Goal: Task Accomplishment & Management: Manage account settings

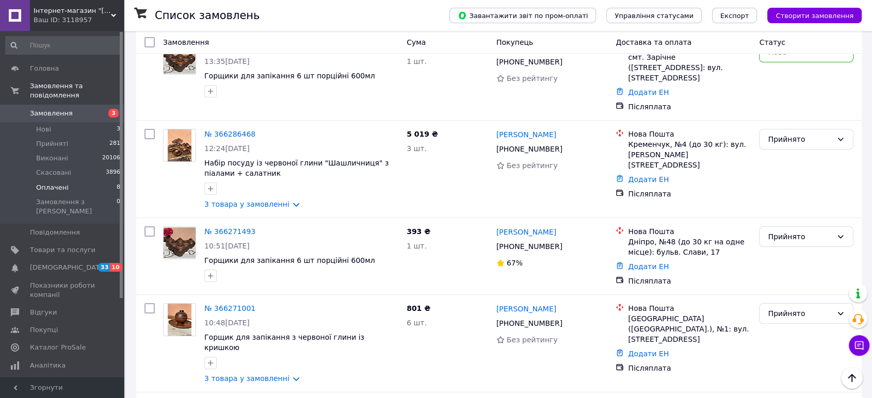
click at [63, 183] on span "Оплачені" at bounding box center [52, 187] width 33 height 9
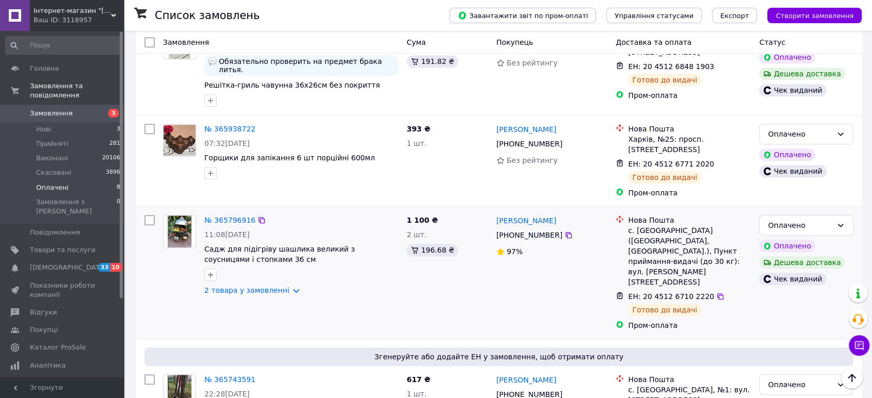
scroll to position [637, 0]
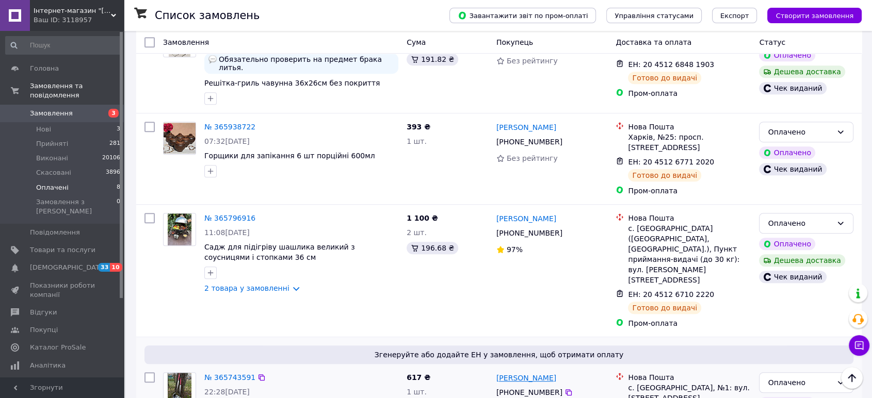
drag, startPoint x: 550, startPoint y: 317, endPoint x: 497, endPoint y: 323, distance: 54.0
click at [497, 372] on div "Олег Сідельник" at bounding box center [553, 378] width 114 height 13
copy link "Олег Сідельник"
click at [290, 387] on div "22:28, 08.10.2025" at bounding box center [301, 392] width 194 height 10
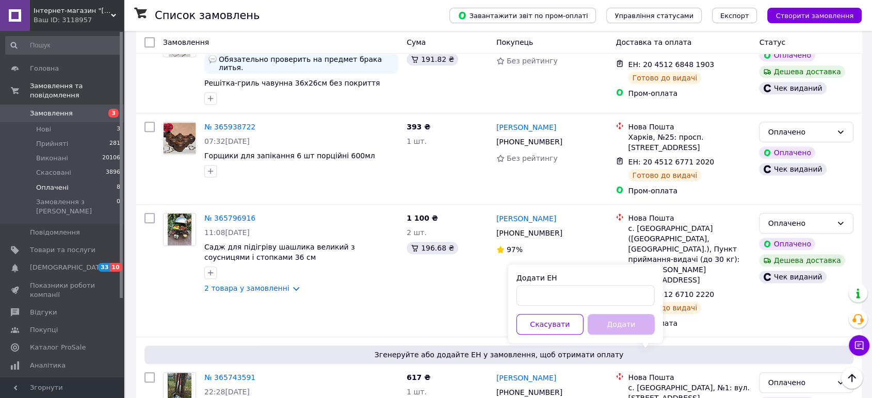
drag, startPoint x: 578, startPoint y: 307, endPoint x: 571, endPoint y: 295, distance: 13.9
click at [574, 302] on div "Додати ЕН Скасувати Додати" at bounding box center [585, 304] width 155 height 78
click at [571, 295] on input "Додати ЕН" at bounding box center [586, 295] width 138 height 21
paste input "20451268021243"
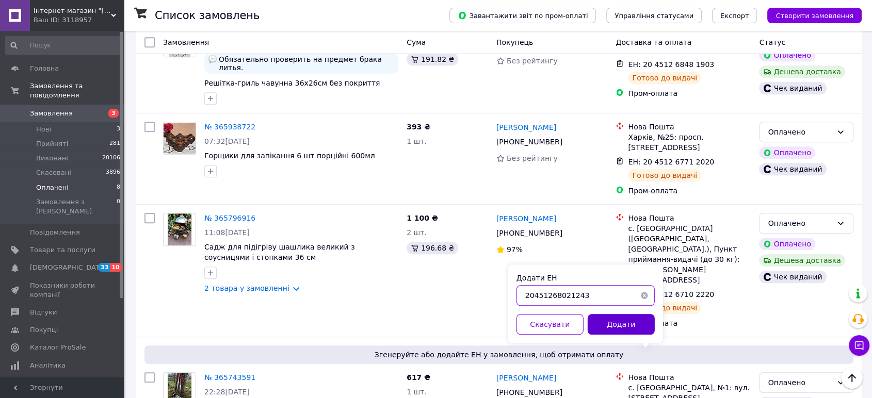
type input "20451268021243"
click at [604, 328] on button "Додати" at bounding box center [621, 324] width 67 height 21
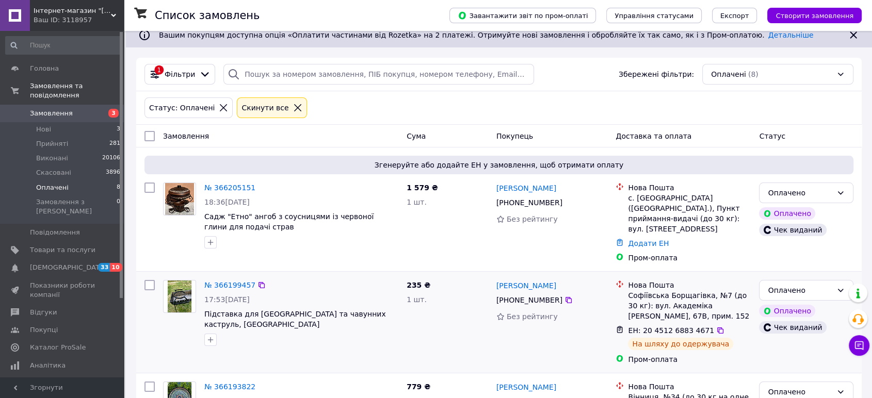
scroll to position [0, 0]
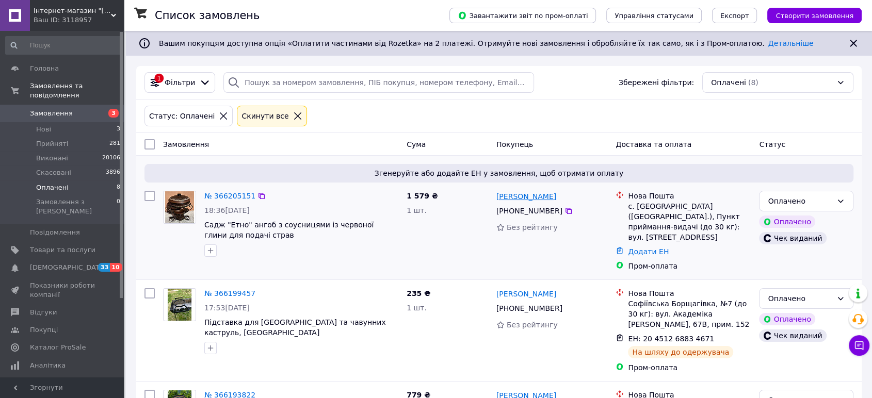
drag, startPoint x: 589, startPoint y: 196, endPoint x: 499, endPoint y: 198, distance: 90.9
click at [499, 198] on div "[PERSON_NAME]" at bounding box center [553, 196] width 114 height 13
copy link "[PERSON_NAME]"
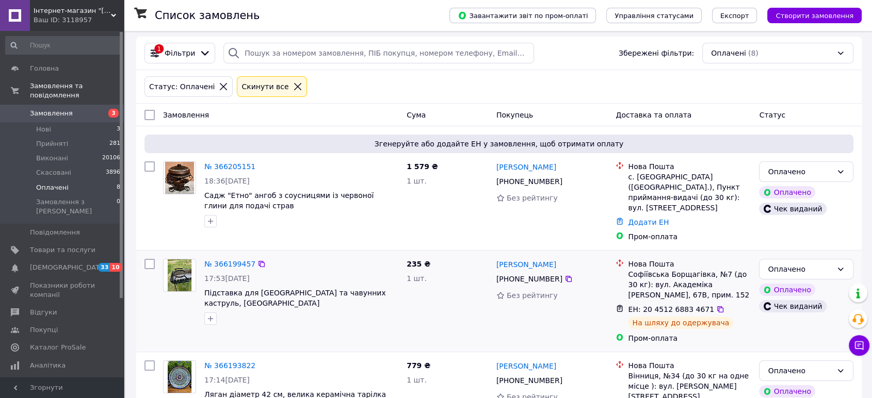
scroll to position [57, 0]
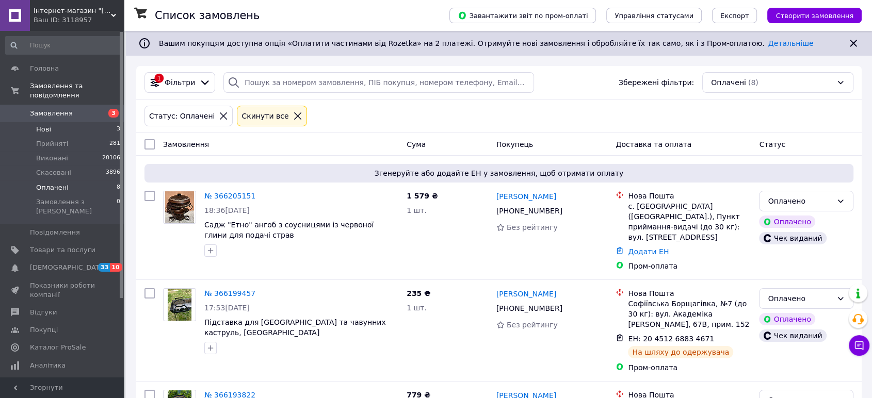
click at [86, 123] on li "Нові 3" at bounding box center [63, 129] width 126 height 14
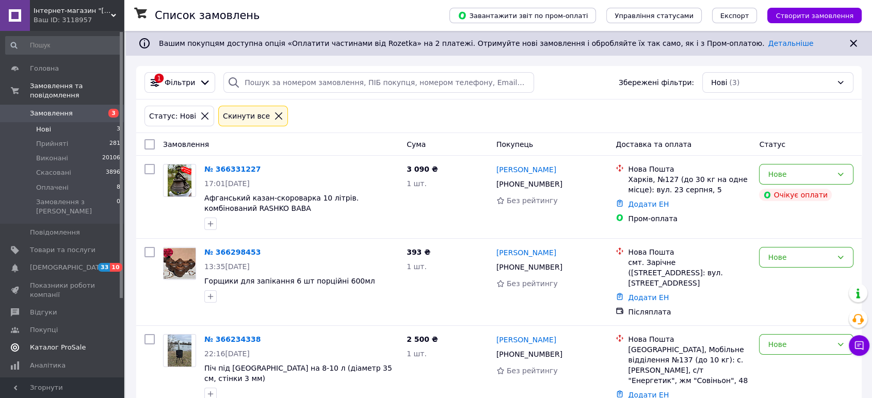
click at [44, 343] on span "Каталог ProSale" at bounding box center [58, 347] width 56 height 9
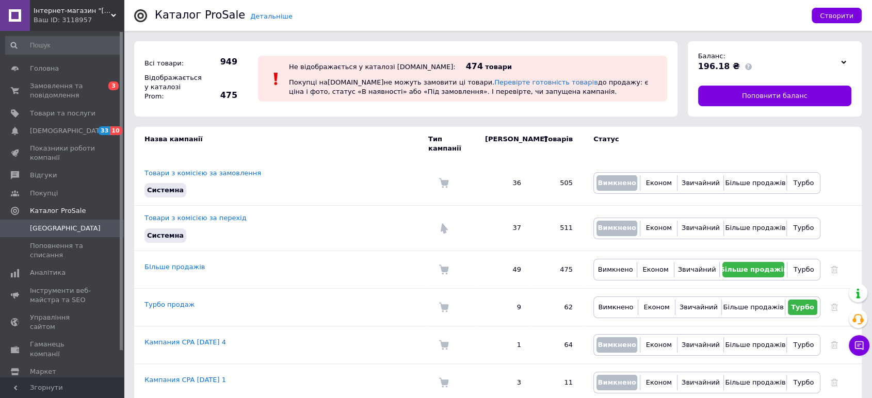
click at [104, 10] on span "Інтернет-магазин "Дід Мазай"" at bounding box center [72, 10] width 77 height 9
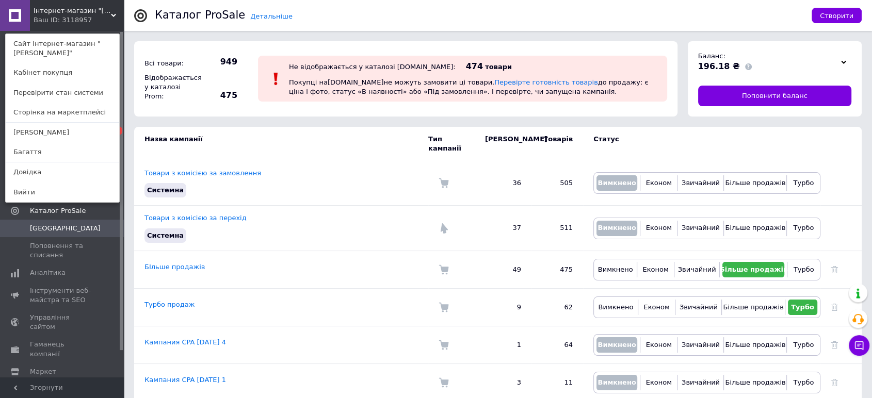
click at [46, 147] on link "Багаття" at bounding box center [63, 152] width 114 height 20
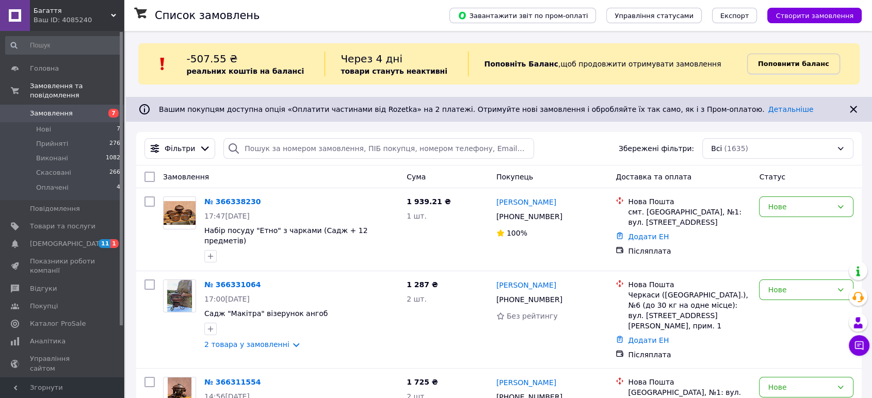
click at [753, 58] on link "Поповнити баланс" at bounding box center [793, 64] width 93 height 21
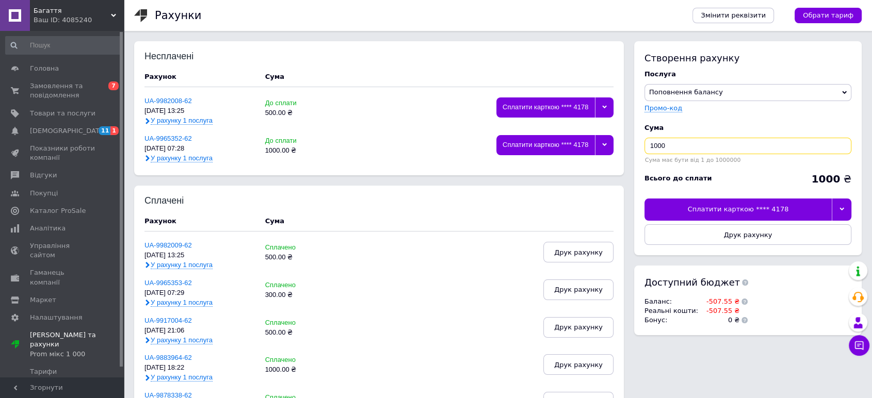
click at [671, 145] on input "1000" at bounding box center [748, 146] width 207 height 17
drag, startPoint x: 659, startPoint y: 148, endPoint x: 646, endPoint y: 150, distance: 13.1
click at [646, 149] on input "1000" at bounding box center [748, 146] width 207 height 17
click at [846, 209] on div at bounding box center [842, 210] width 20 height 22
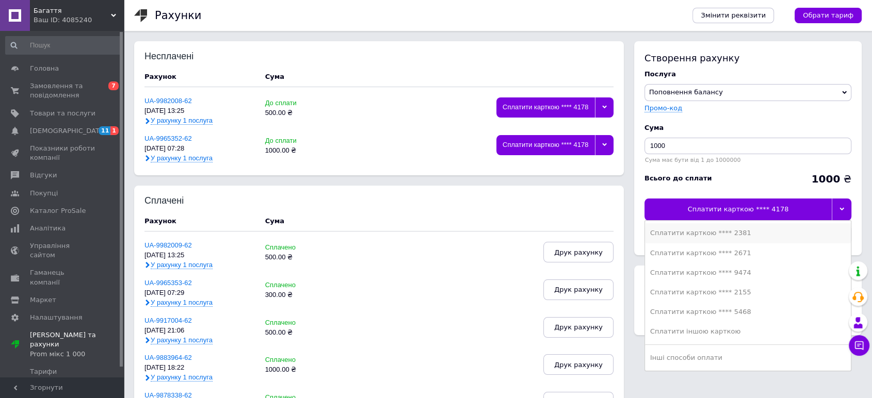
click at [731, 235] on div "Сплатити карткою **** 2381" at bounding box center [748, 233] width 196 height 9
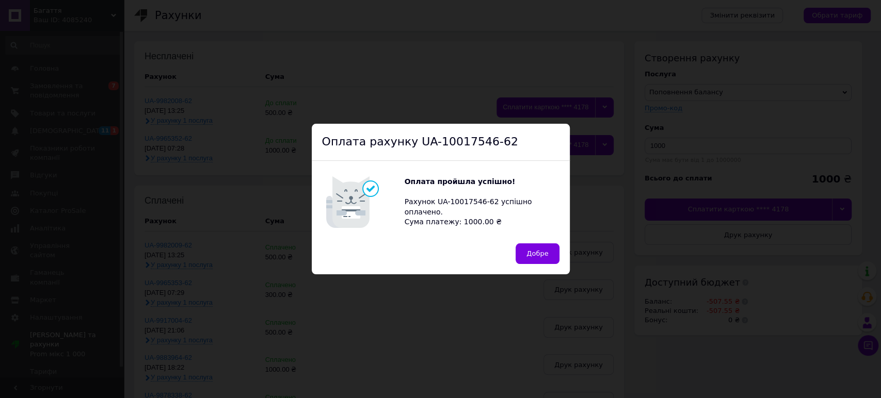
click at [518, 250] on button "Добре" at bounding box center [537, 254] width 43 height 21
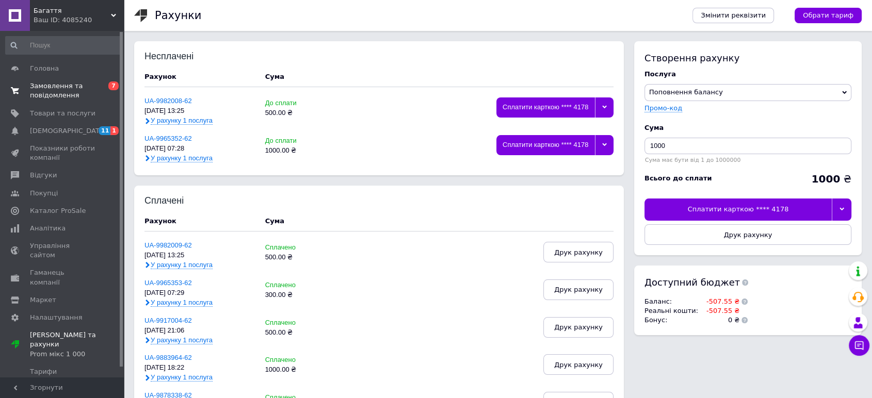
click at [77, 98] on span "Замовлення та повідомлення" at bounding box center [63, 91] width 66 height 19
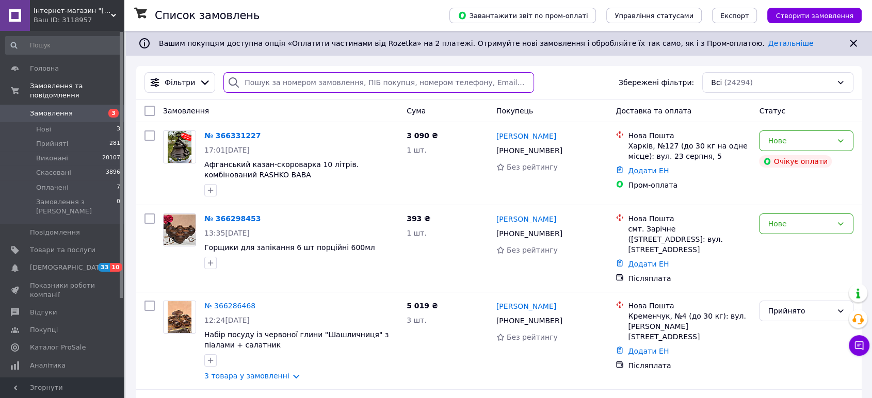
click at [249, 82] on input "search" at bounding box center [379, 82] width 311 height 21
paste input "20451257744657"
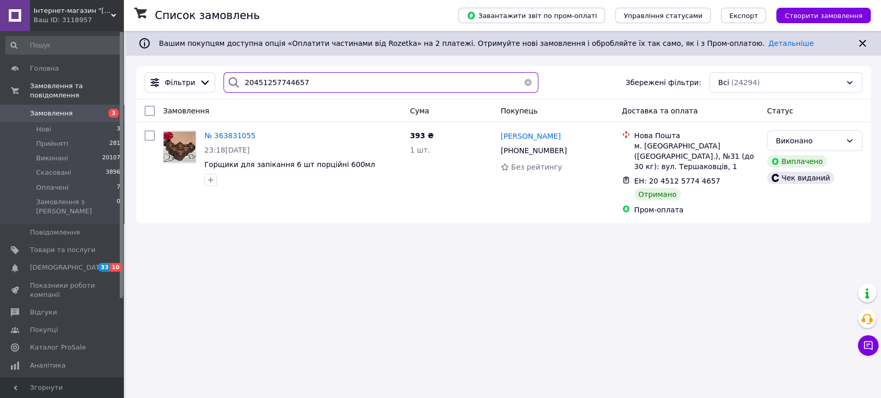
paste input "8016776"
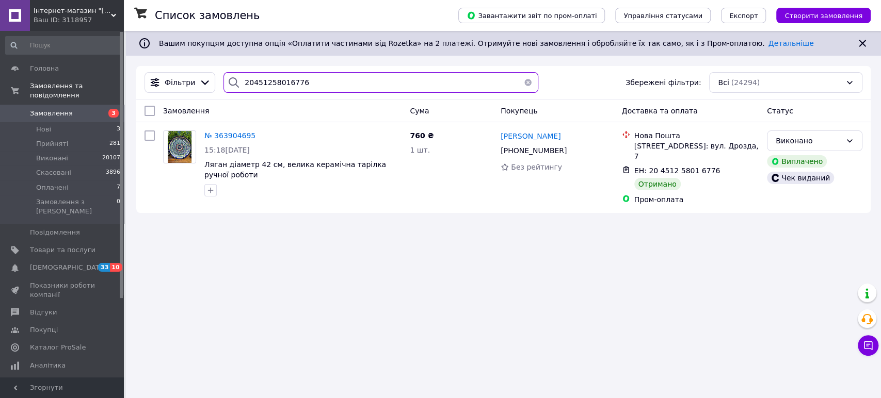
paste input "325380"
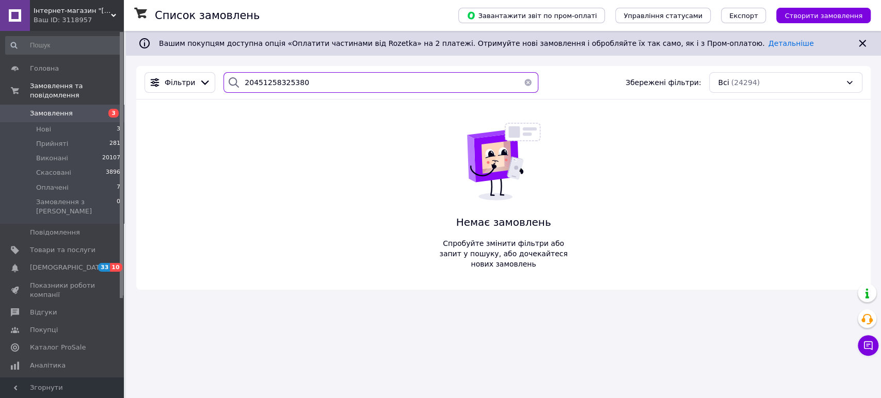
type input "20451258325380"
click at [378, 73] on input "20451258325380" at bounding box center [381, 82] width 314 height 21
click at [379, 85] on input "20451258325380" at bounding box center [381, 82] width 314 height 21
click at [111, 23] on div "Ваш ID: 3118957" at bounding box center [79, 19] width 90 height 9
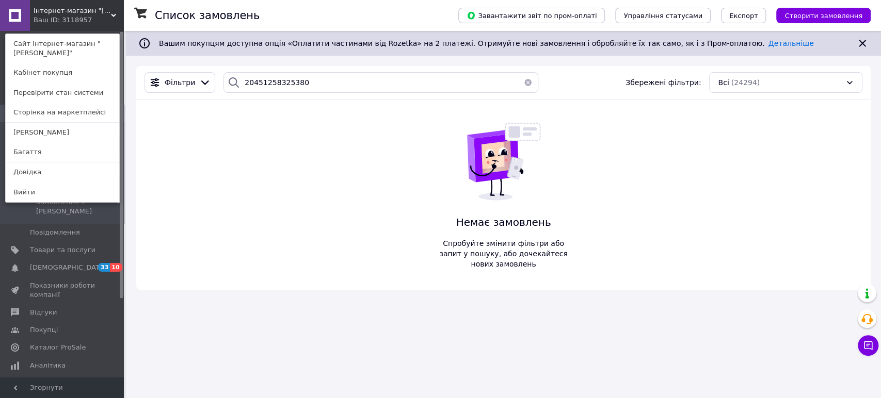
click at [25, 152] on link "Багаття" at bounding box center [63, 152] width 114 height 20
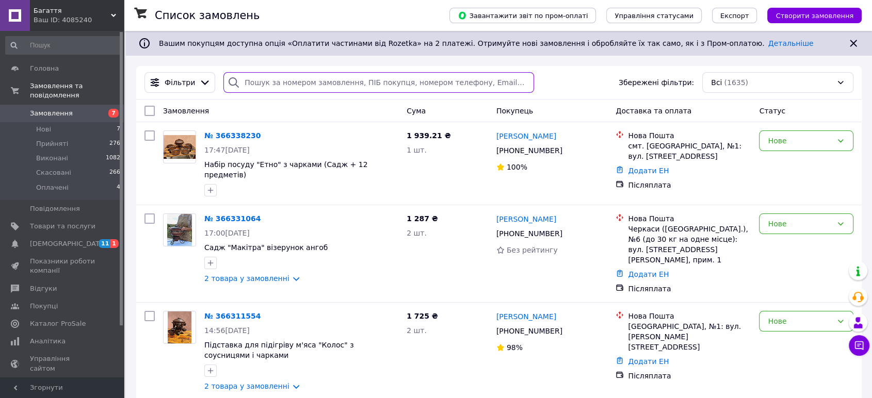
click at [291, 87] on input "search" at bounding box center [379, 82] width 311 height 21
paste input "20451258325380"
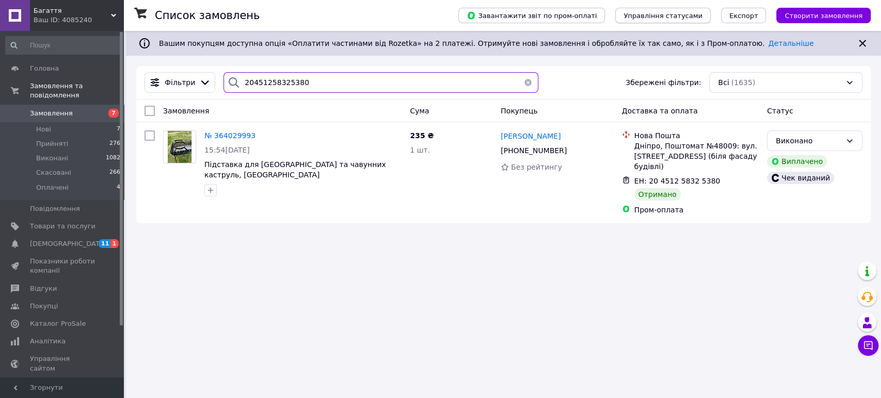
type input "20451258325380"
click at [90, 124] on li "Нові 7" at bounding box center [63, 129] width 126 height 14
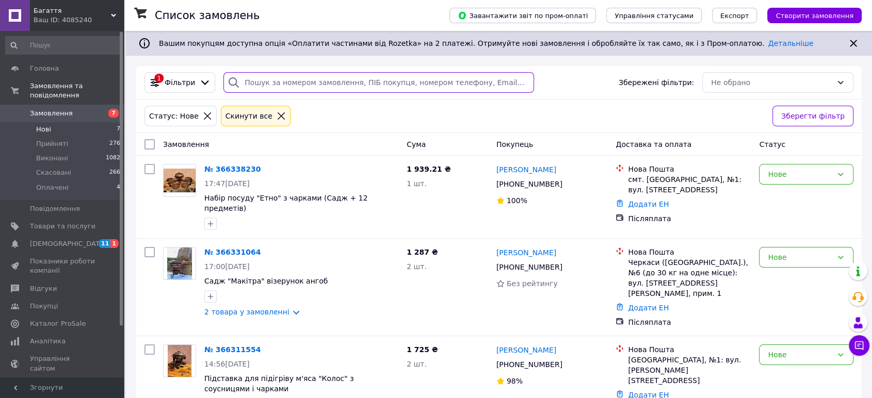
click at [329, 86] on input "search" at bounding box center [379, 82] width 311 height 21
paste input "20451258580568"
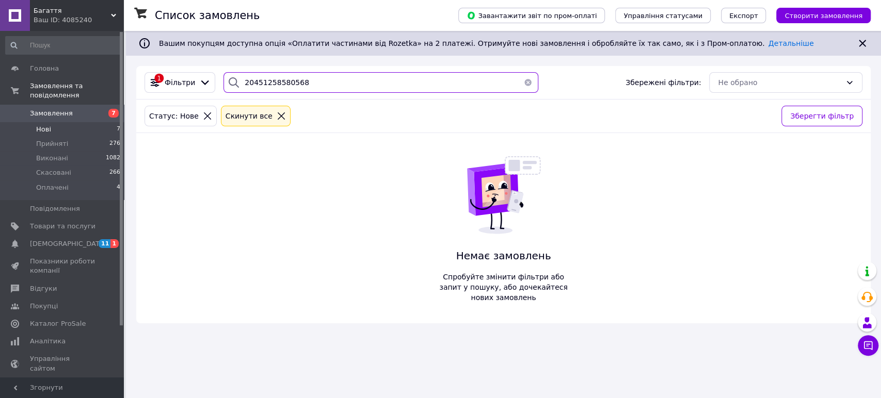
type input "20451258580568"
click at [76, 109] on span "Замовлення" at bounding box center [63, 113] width 66 height 9
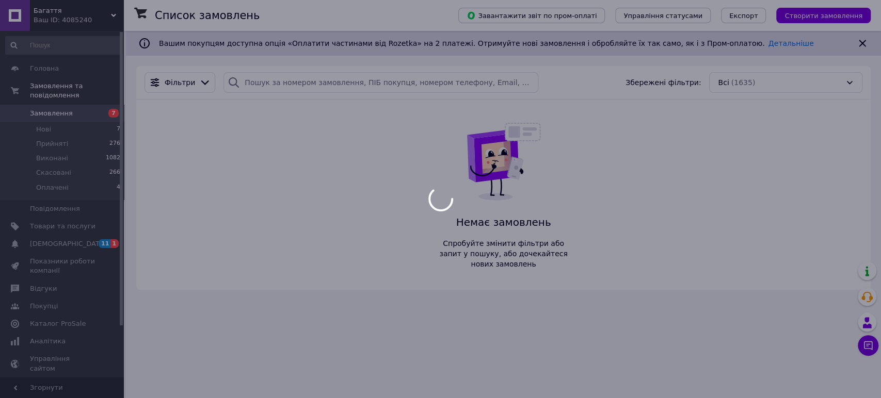
click at [399, 84] on div at bounding box center [440, 199] width 881 height 398
click at [393, 84] on div at bounding box center [440, 199] width 881 height 398
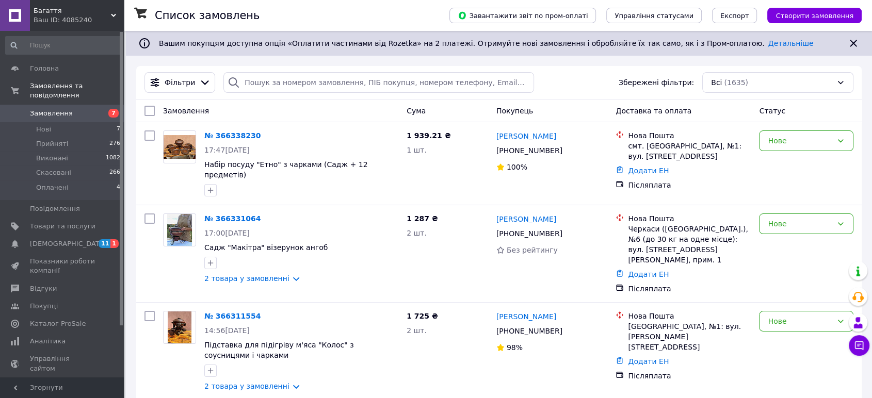
click at [332, 72] on div "Фільтри Збережені фільтри: Всі (1635)" at bounding box center [499, 82] width 718 height 21
click at [334, 84] on input "search" at bounding box center [379, 82] width 311 height 21
paste input "20451258580568"
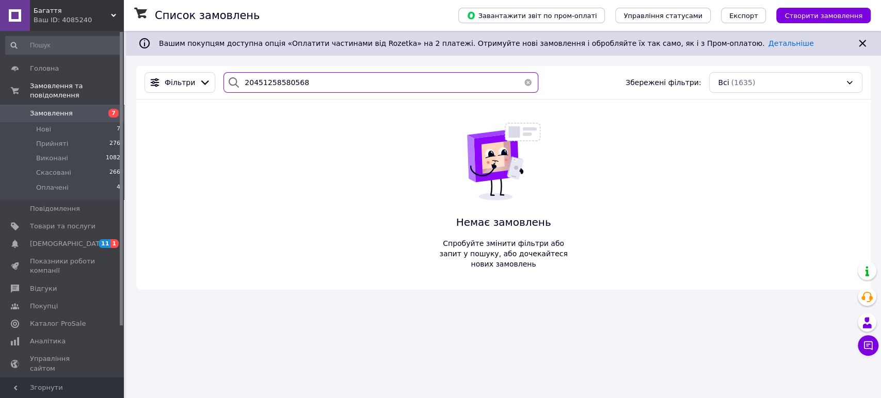
type input "20451258580568"
click at [111, 10] on div "Багаття Ваш ID: 4085240" at bounding box center [77, 15] width 94 height 31
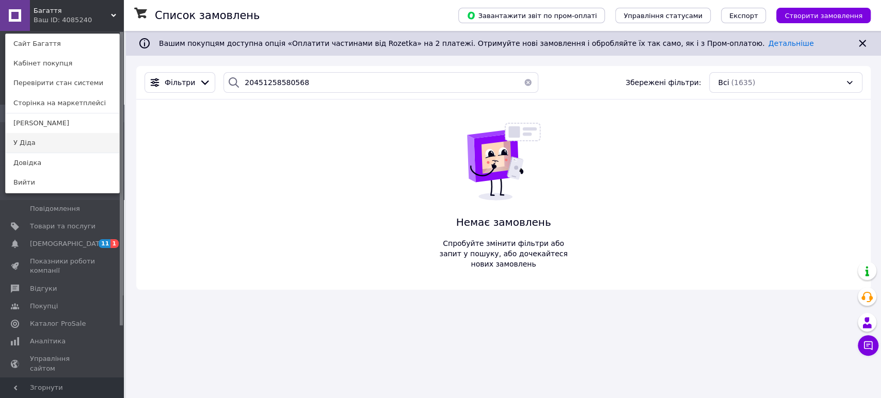
click at [57, 139] on link "У Діда" at bounding box center [63, 143] width 114 height 20
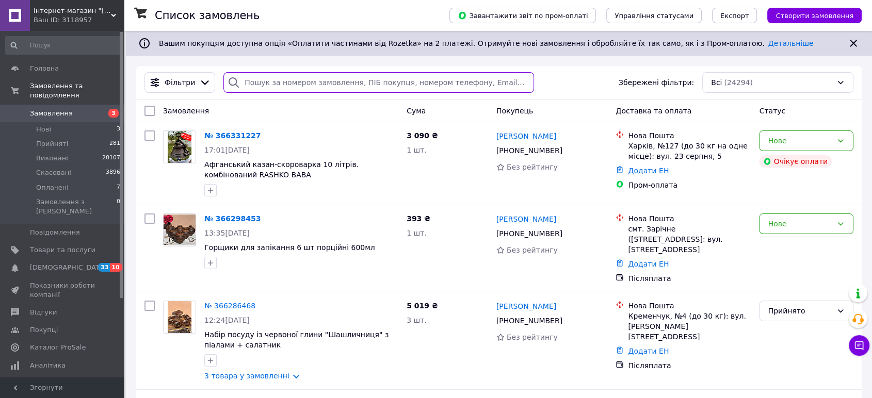
click at [325, 75] on input "search" at bounding box center [379, 82] width 311 height 21
paste input "20451258580568"
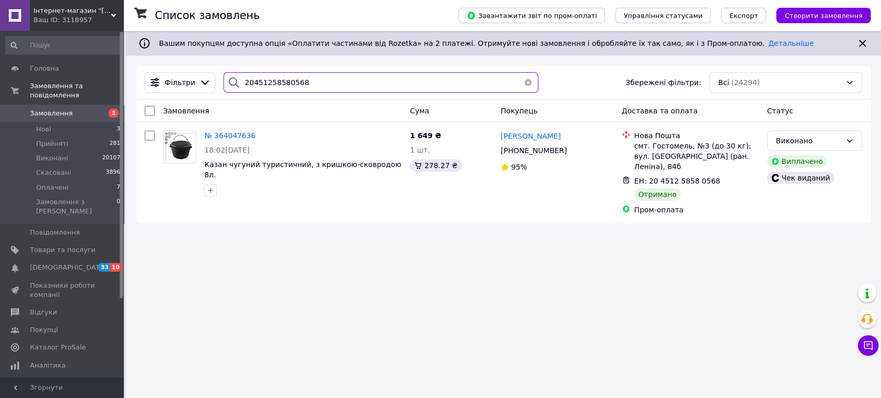
paste input "657725"
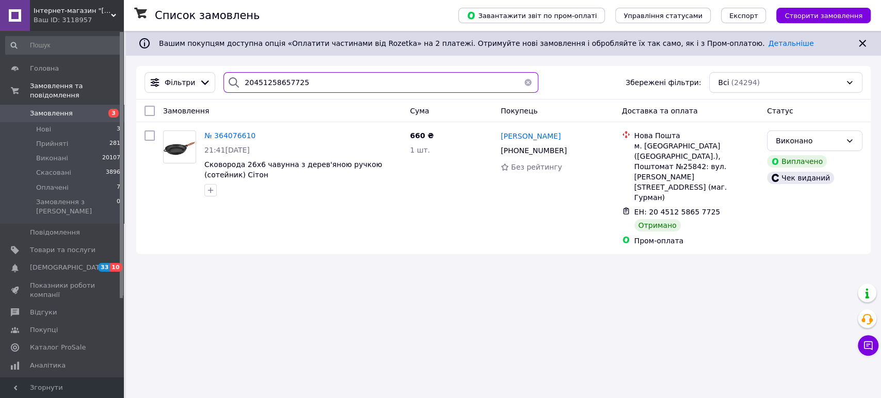
paste input "173332"
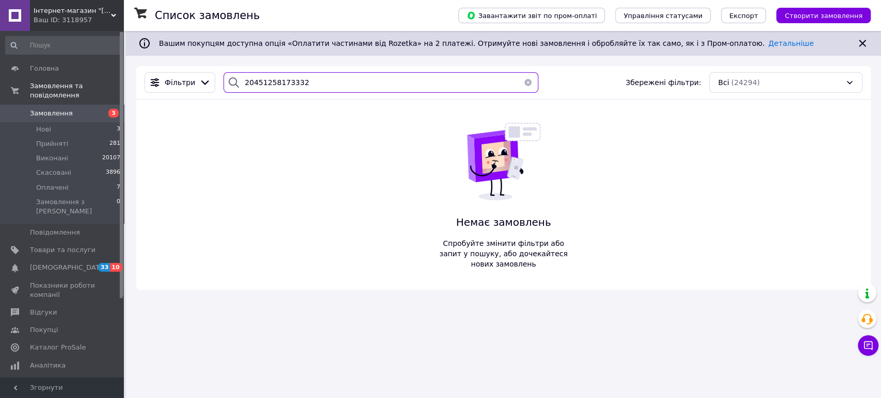
type input "20451258173332"
click at [116, 15] on div "Ваш ID: 3118957" at bounding box center [79, 19] width 90 height 9
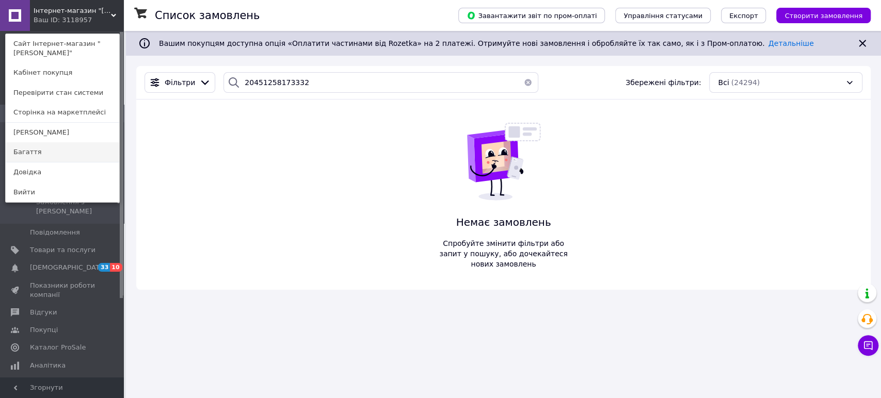
click at [44, 155] on link "Багаття" at bounding box center [63, 152] width 114 height 20
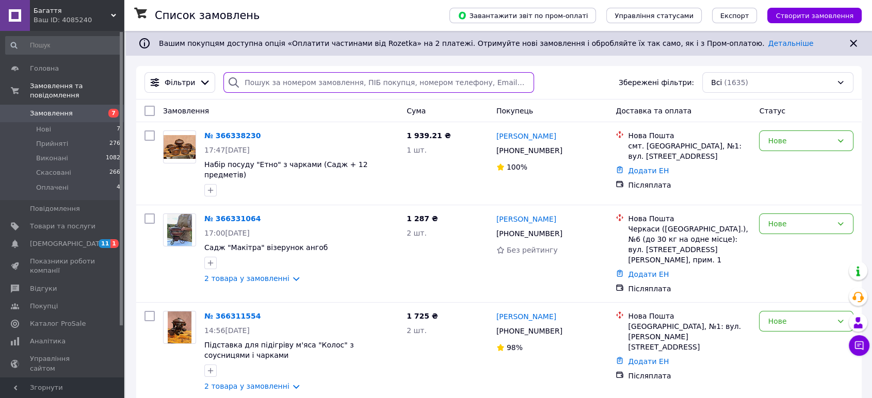
click at [304, 83] on input "search" at bounding box center [379, 82] width 311 height 21
paste input "20451258173332"
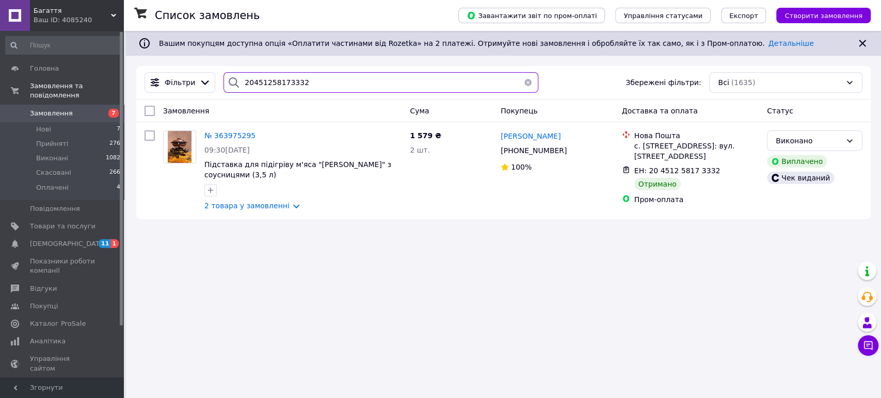
paste input "220590"
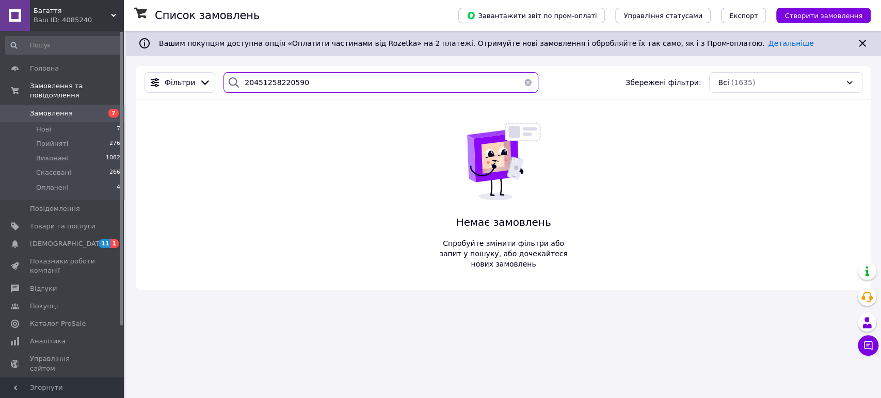
type input "20451258220590"
click at [105, 20] on div "Ваш ID: 4085240" at bounding box center [79, 19] width 90 height 9
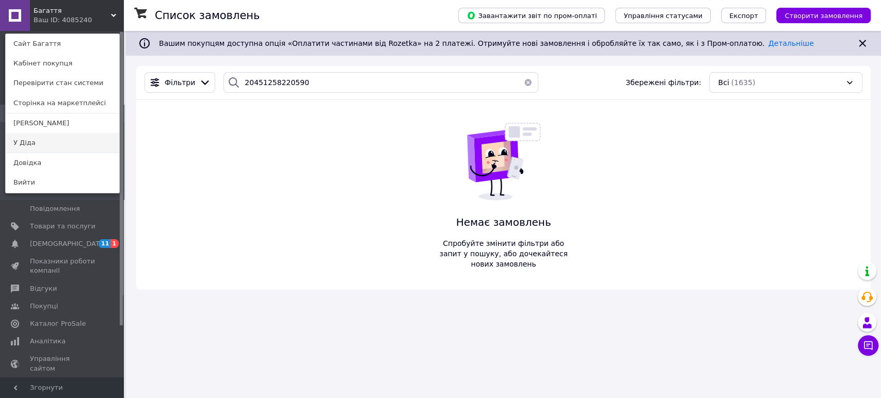
click at [54, 144] on link "У Діда" at bounding box center [63, 143] width 114 height 20
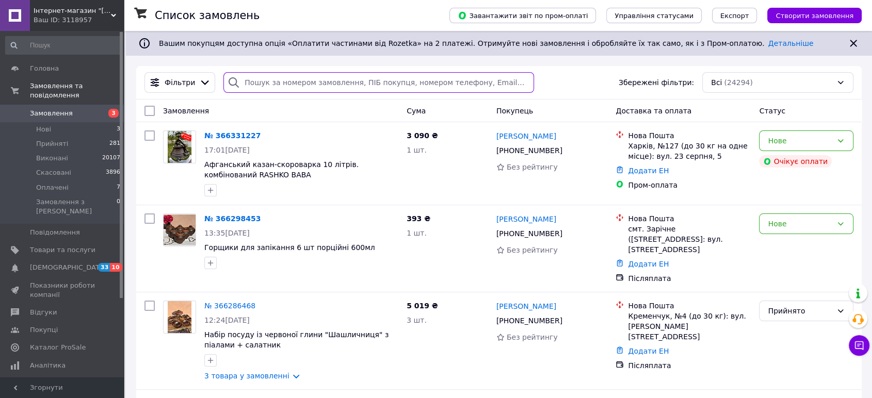
click at [291, 79] on input "search" at bounding box center [379, 82] width 311 height 21
paste input "20451258220590"
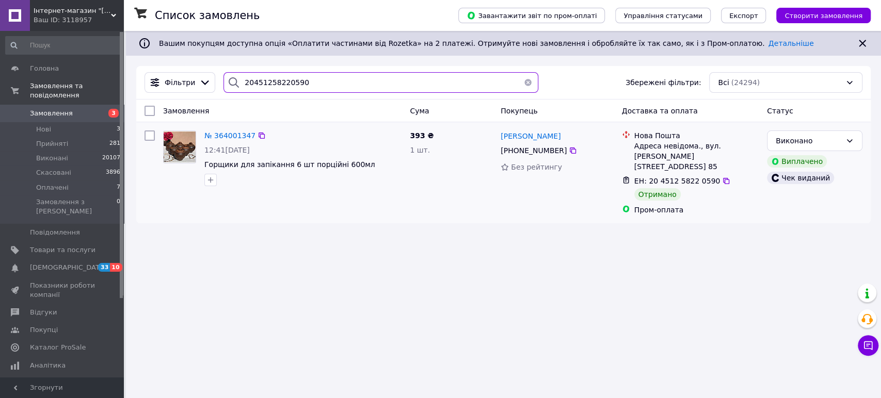
paste input "73780"
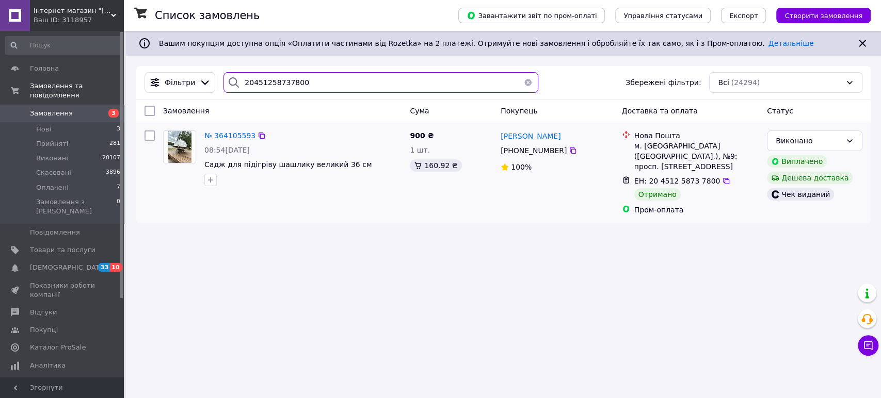
paste input "59749"
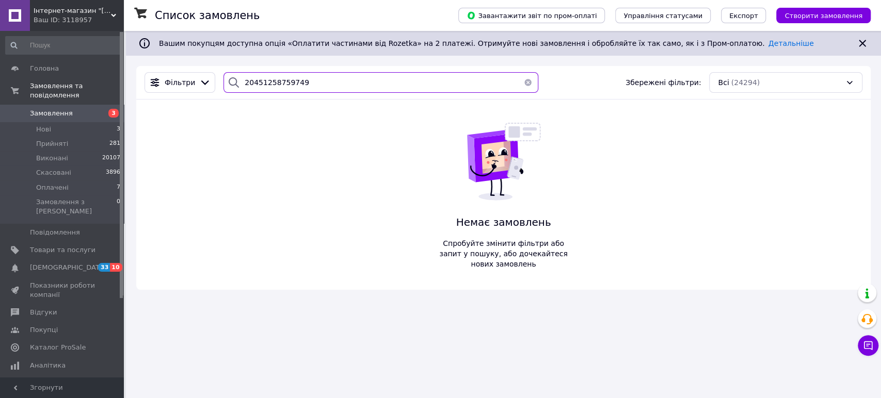
type input "20451258759749"
click at [113, 25] on div "Інтернет-магазин "[PERSON_NAME]" Ваш ID: 3118957" at bounding box center [77, 15] width 94 height 31
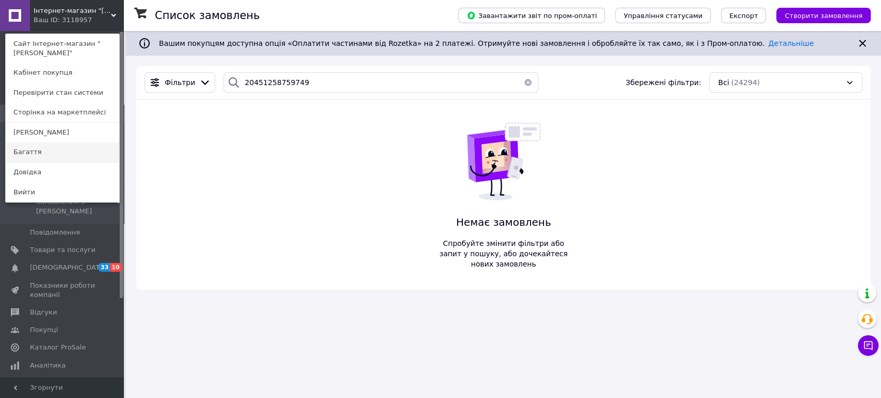
click at [35, 154] on link "Багаття" at bounding box center [63, 152] width 114 height 20
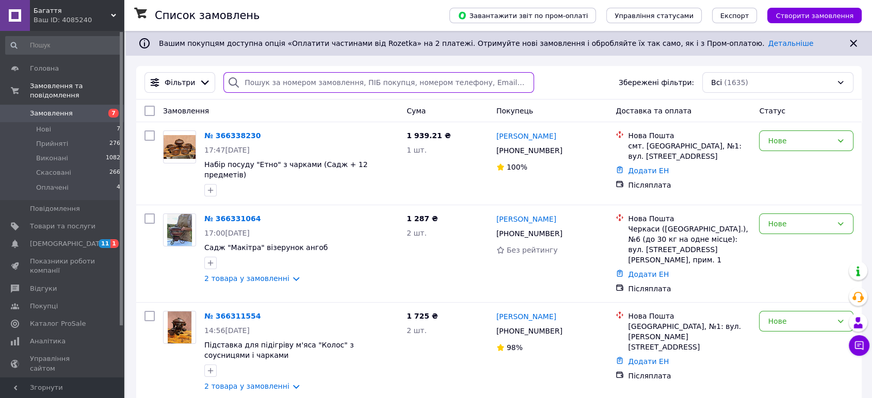
click at [380, 72] on input "search" at bounding box center [379, 82] width 311 height 21
paste input "20451258759749"
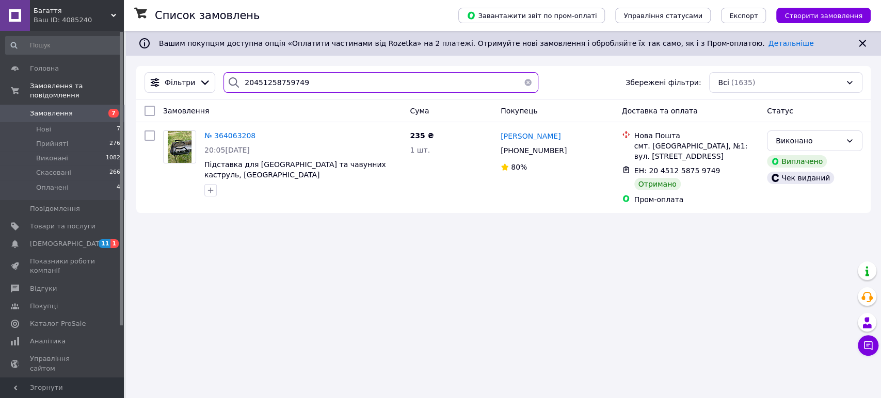
paste input "83765"
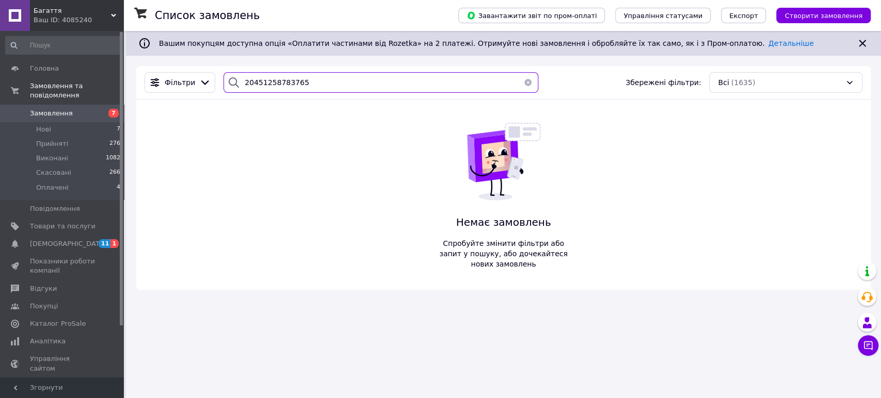
type input "20451258783765"
click at [81, 22] on div "Ваш ID: 4085240" at bounding box center [79, 19] width 90 height 9
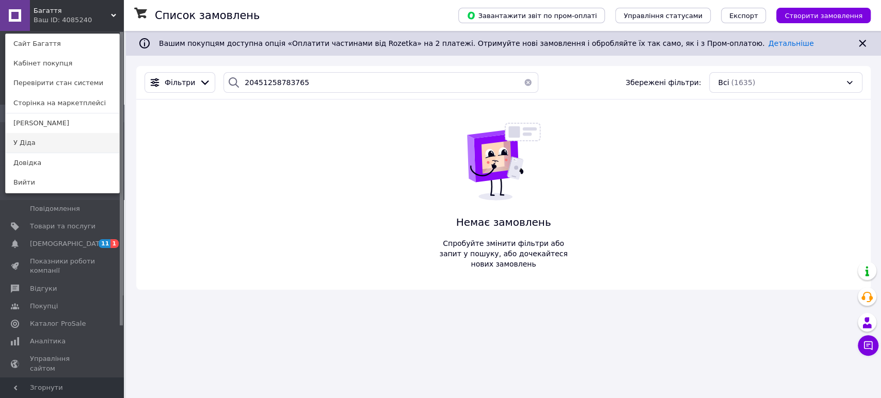
click at [21, 139] on link "У Діда" at bounding box center [63, 143] width 114 height 20
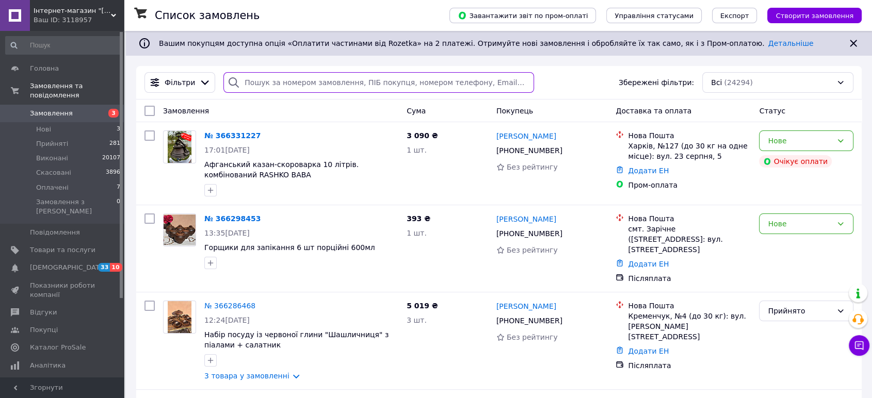
click at [295, 88] on input "search" at bounding box center [379, 82] width 311 height 21
paste input "20451258783765"
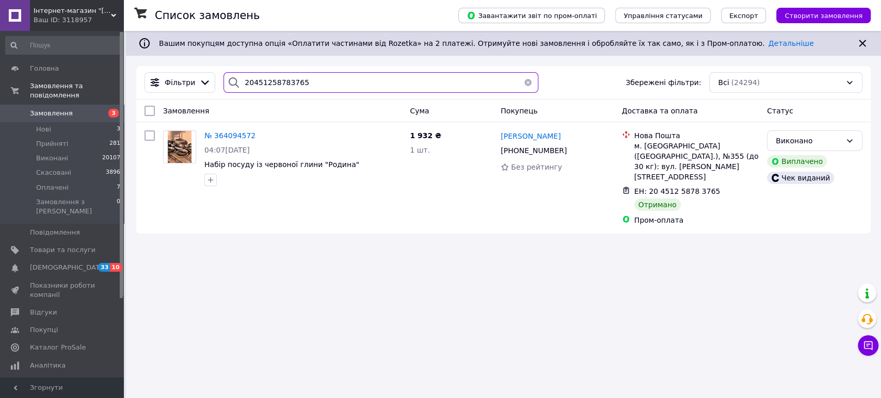
paste input "9266144"
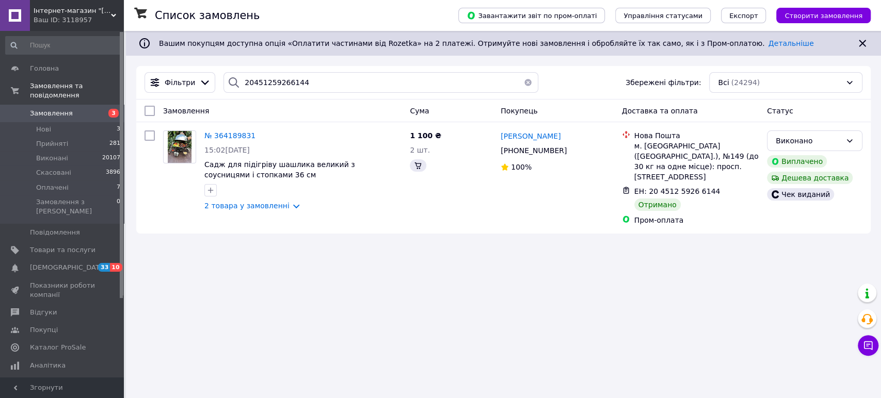
click at [102, 17] on div "Ваш ID: 3118957" at bounding box center [79, 19] width 90 height 9
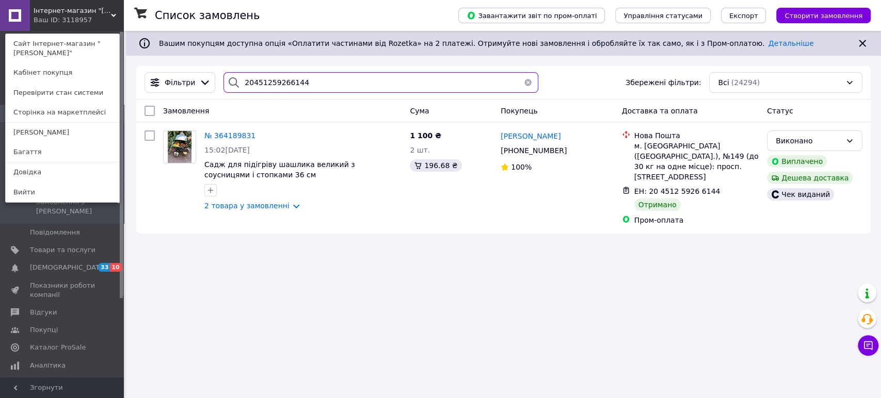
click at [271, 89] on input "20451259266144" at bounding box center [381, 82] width 314 height 21
paste input "8935296"
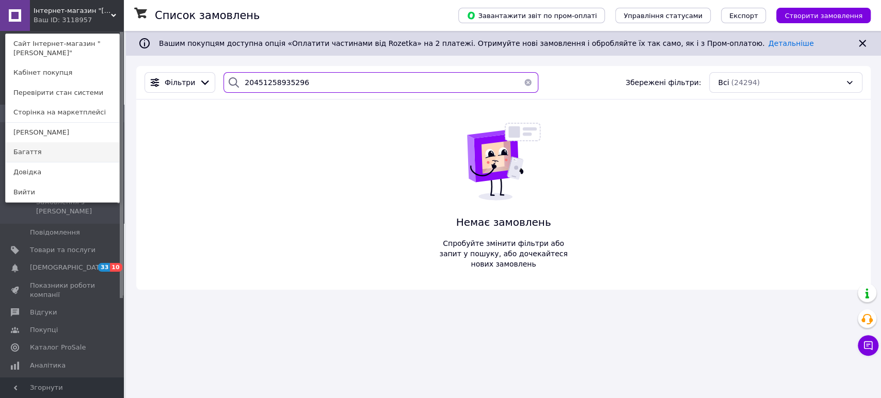
type input "20451258935296"
click at [42, 156] on link "Багаття" at bounding box center [63, 152] width 114 height 20
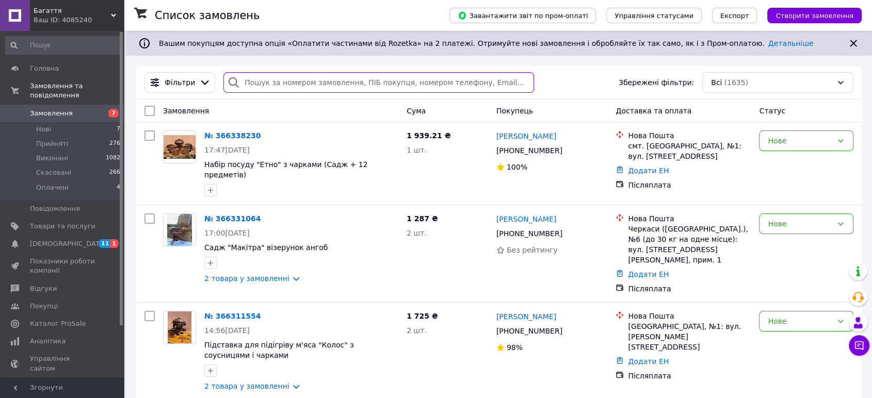
click at [330, 87] on input "search" at bounding box center [379, 82] width 311 height 21
paste input "20451258935296"
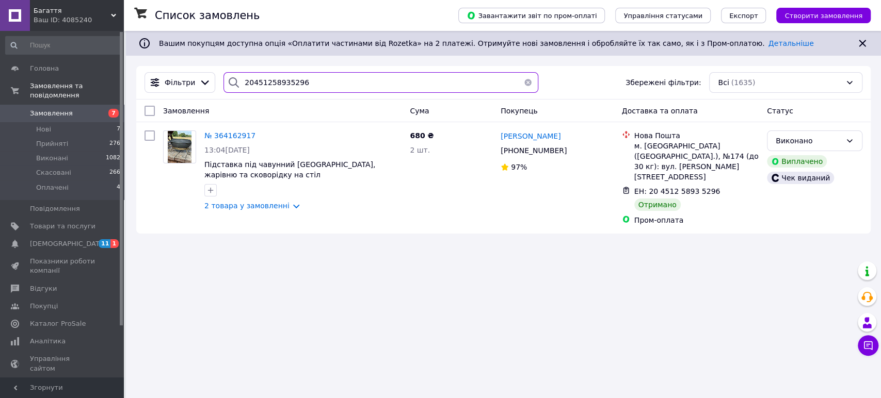
paste input "9023039"
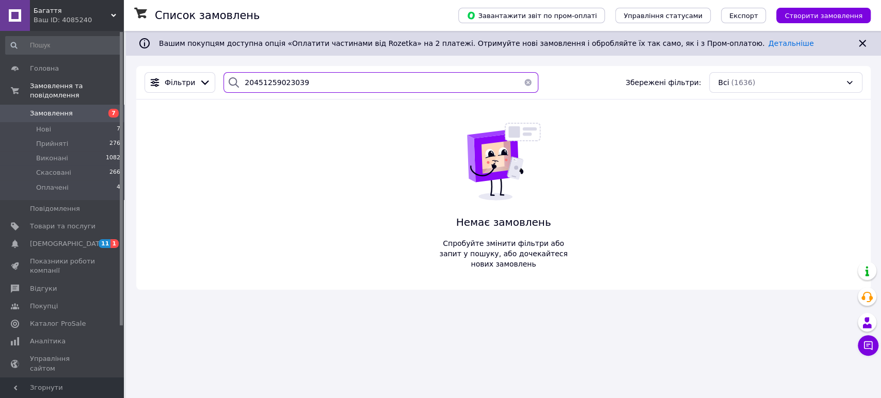
type input "20451259023039"
click at [79, 18] on div "Ваш ID: 4085240" at bounding box center [79, 19] width 90 height 9
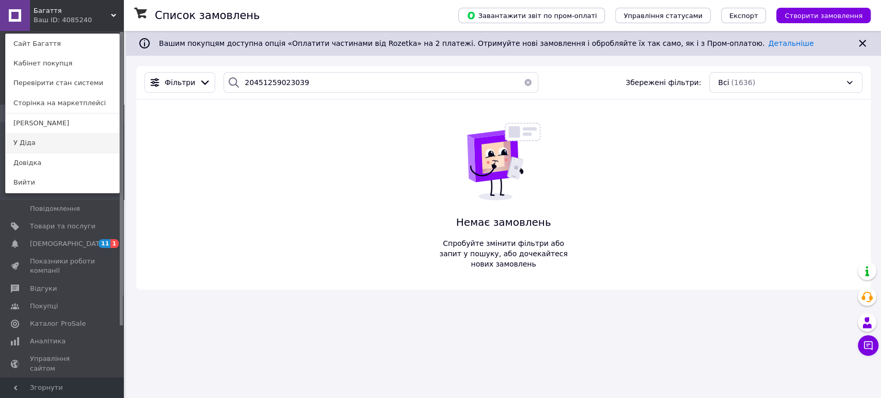
click at [37, 141] on link "У Діда" at bounding box center [63, 143] width 114 height 20
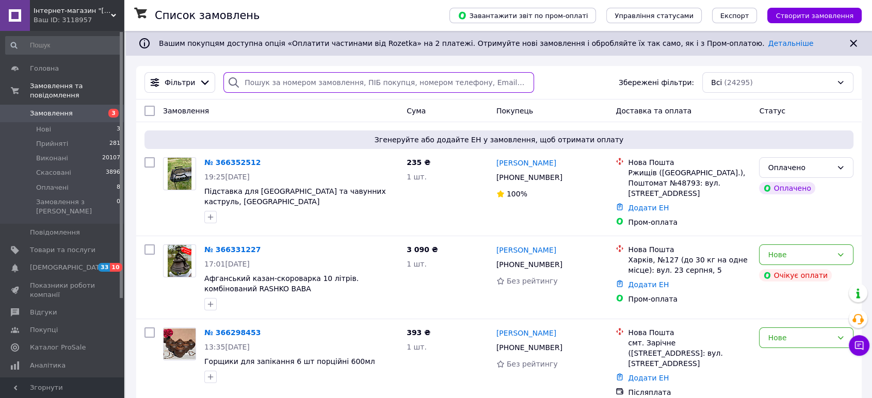
click at [285, 87] on input "search" at bounding box center [379, 82] width 311 height 21
paste input "20451259023039"
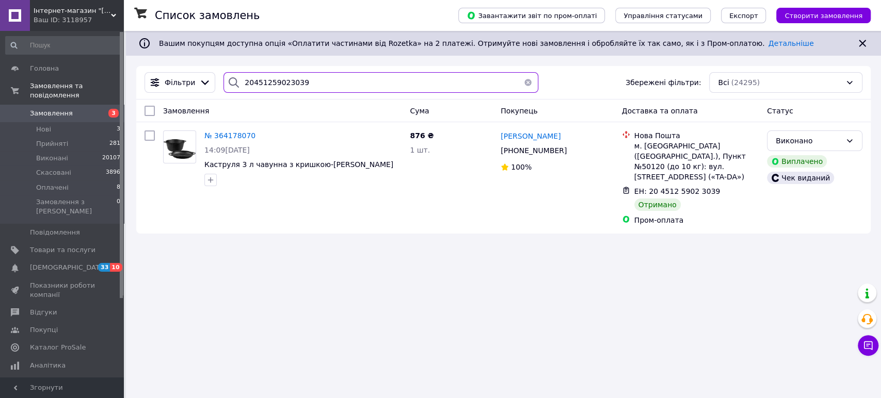
paste input "681808"
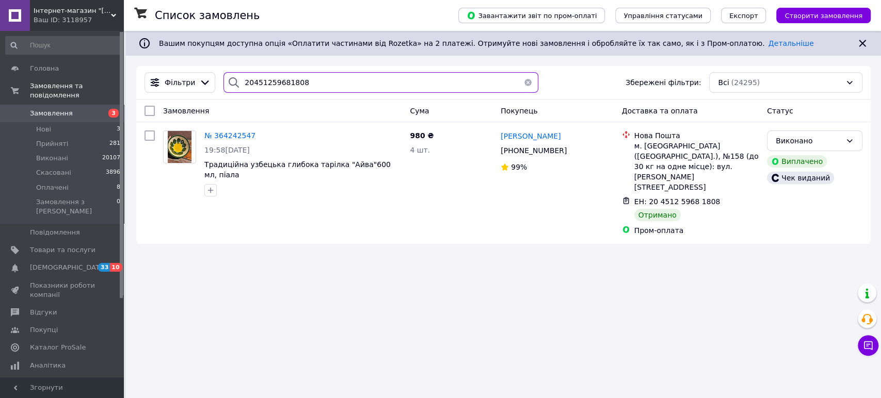
paste input "9722"
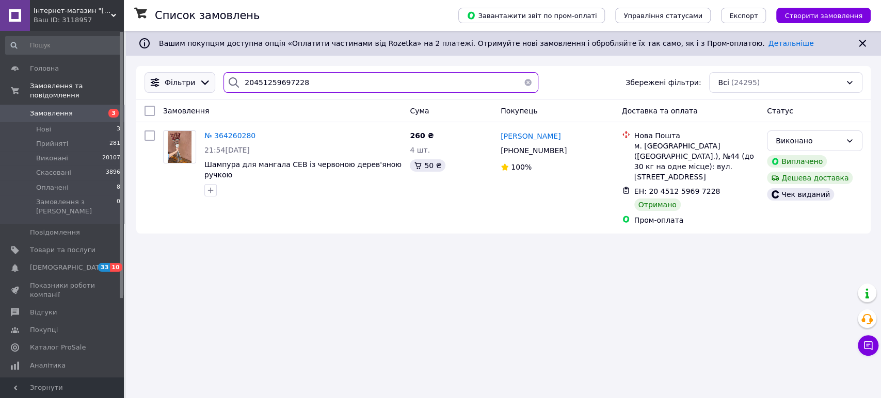
paste input "713716"
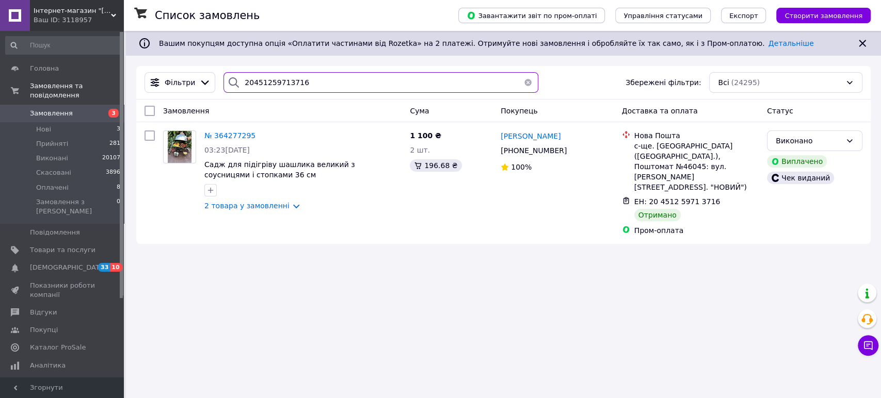
paste input "33045"
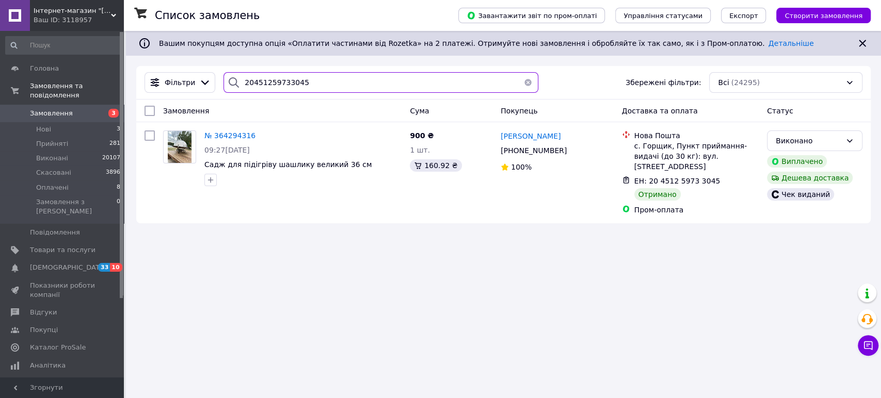
paste input "9107"
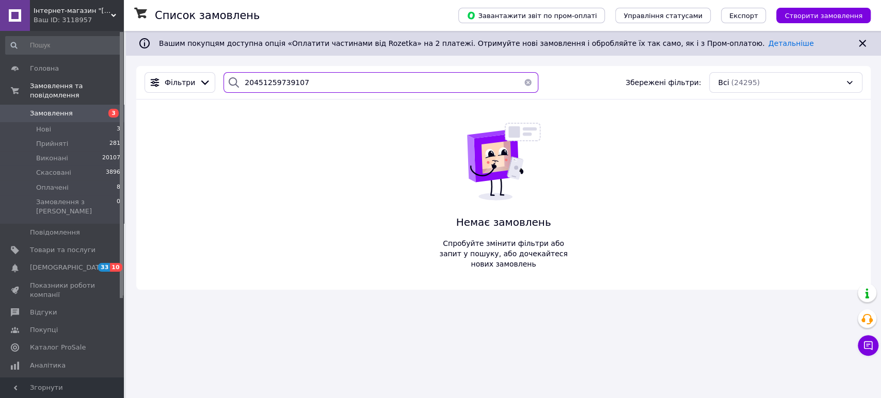
type input "20451259739107"
click at [107, 24] on div "Ваш ID: 3118957" at bounding box center [79, 19] width 90 height 9
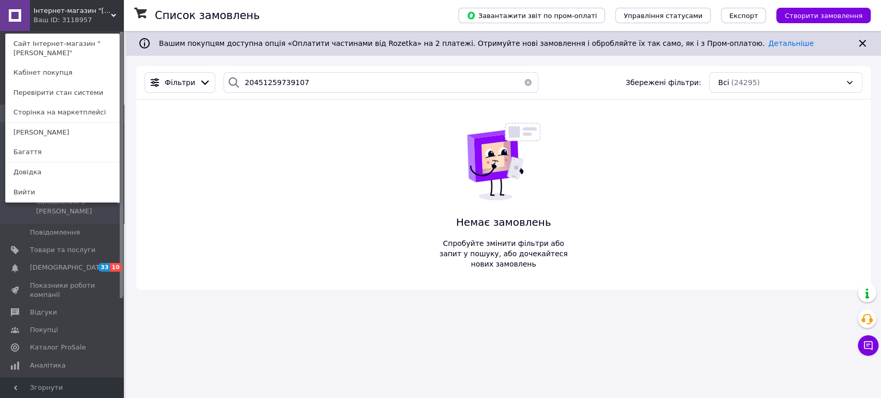
click at [30, 155] on link "Багаття" at bounding box center [63, 152] width 114 height 20
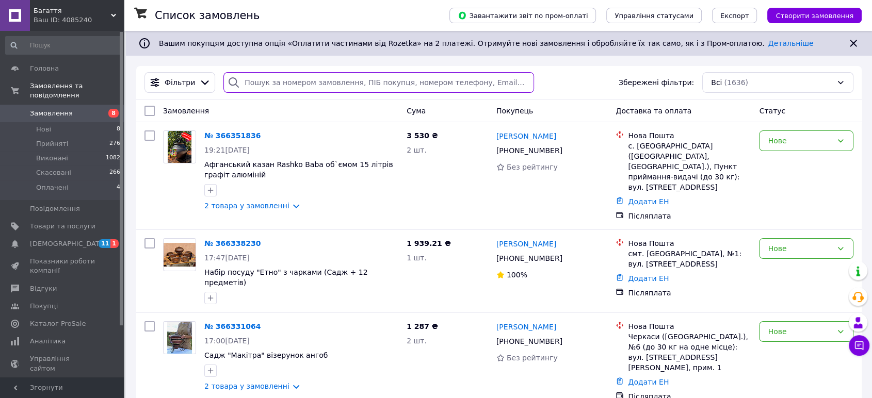
click at [293, 82] on input "search" at bounding box center [379, 82] width 311 height 21
paste input "20451259739107"
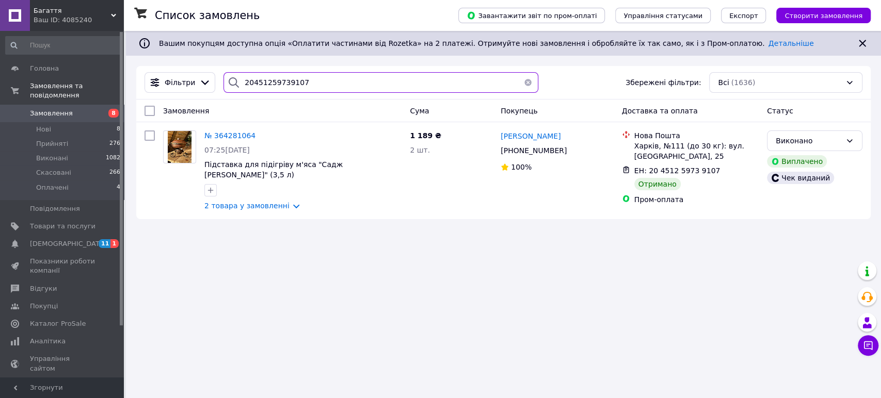
paste input "04574"
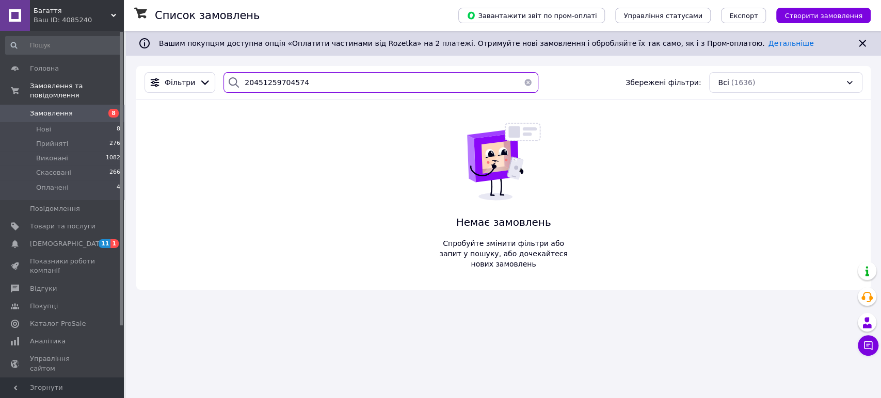
type input "20451259704574"
click at [57, 12] on span "Багаття" at bounding box center [72, 10] width 77 height 9
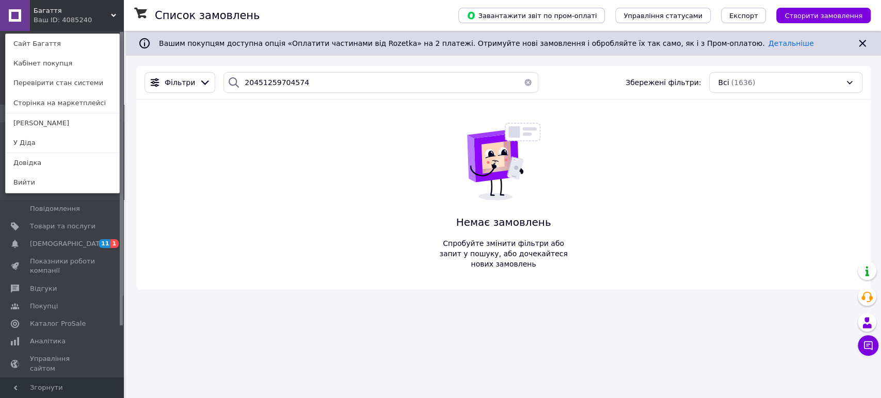
click at [34, 149] on link "У Діда" at bounding box center [63, 143] width 114 height 20
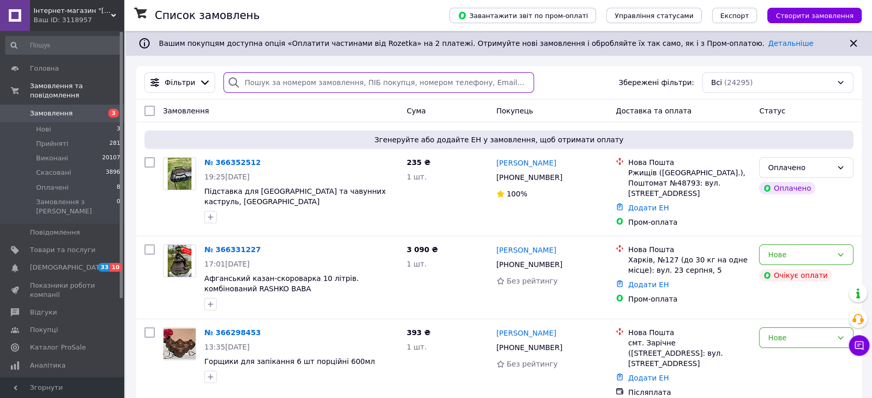
click at [409, 83] on input "search" at bounding box center [379, 82] width 311 height 21
paste input "20451259704574"
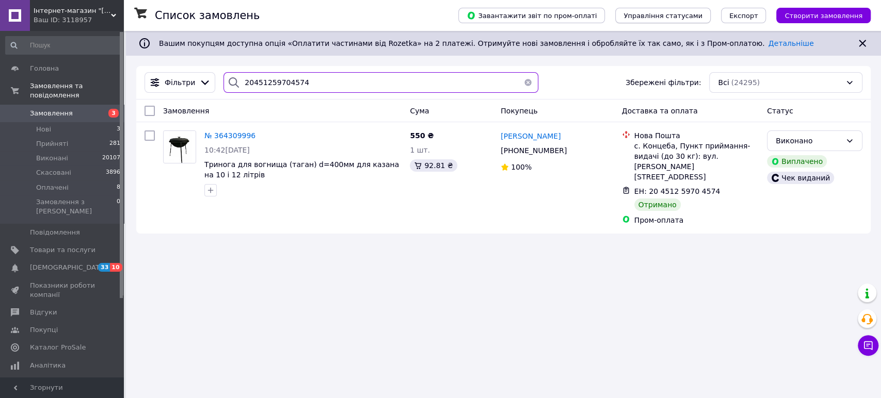
type input "20451259704574"
click at [103, 122] on li "Нові 3" at bounding box center [63, 129] width 126 height 14
